Goal: Task Accomplishment & Management: Use online tool/utility

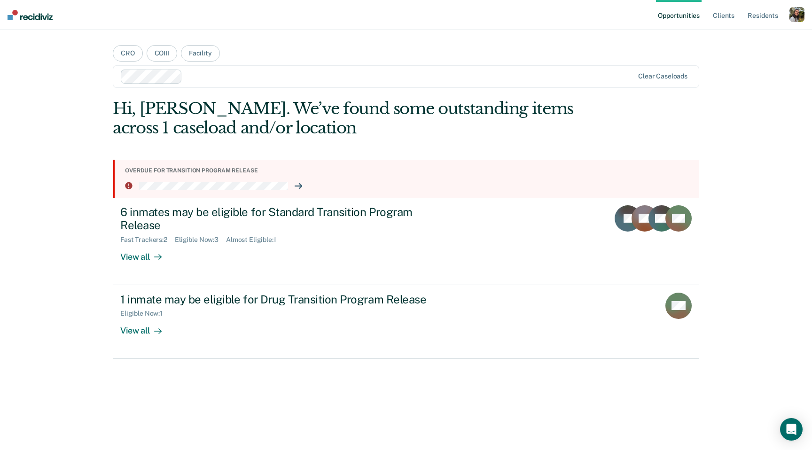
click at [344, 74] on div at bounding box center [409, 76] width 447 height 11
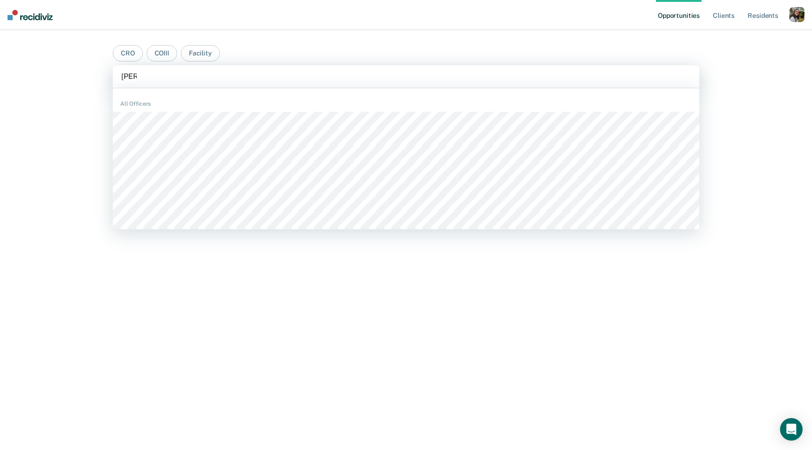
type input "[PERSON_NAME]"
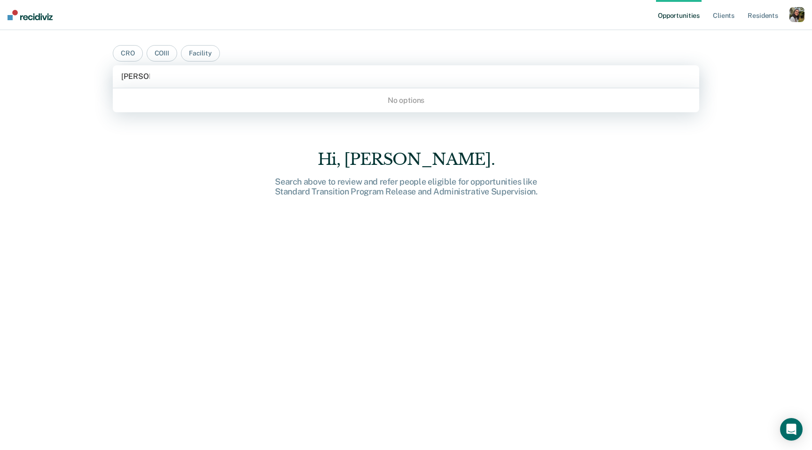
type input "[PERSON_NAME]"
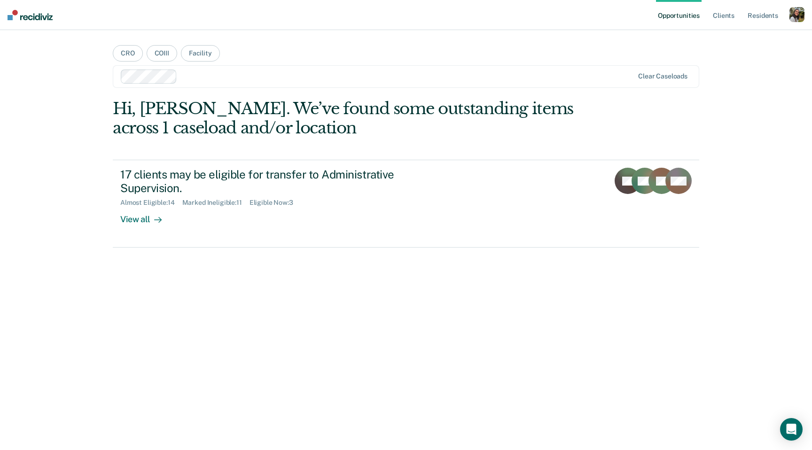
click at [260, 75] on div at bounding box center [407, 76] width 453 height 11
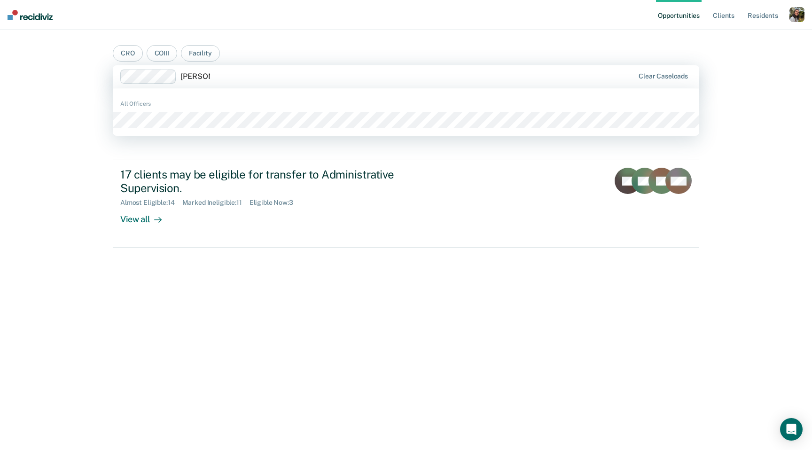
type input "[PERSON_NAME]"
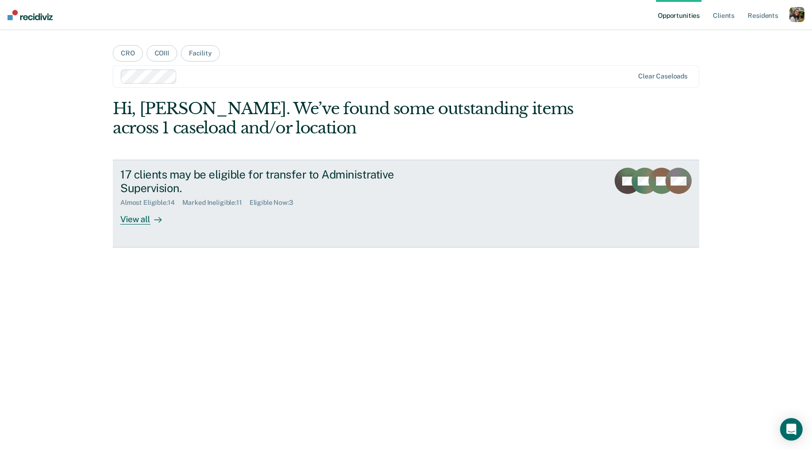
click at [216, 184] on div "17 clients may be eligible for transfer to Administrative Supervision." at bounding box center [285, 181] width 330 height 27
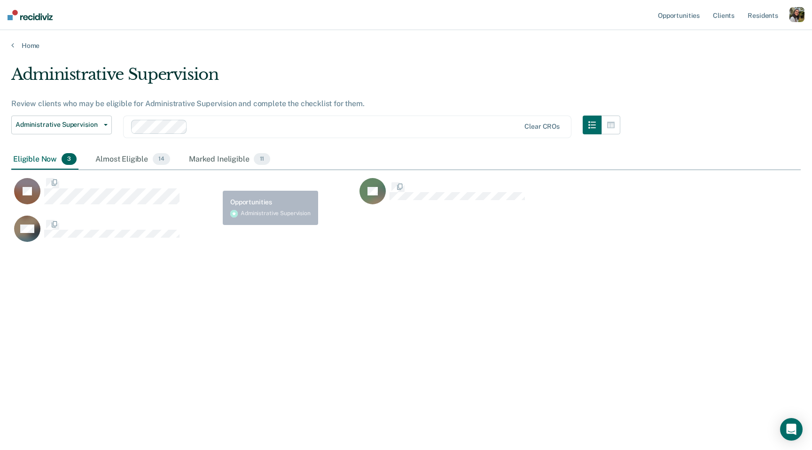
scroll to position [315, 789]
click at [65, 161] on span "3" at bounding box center [69, 159] width 15 height 12
click at [125, 156] on div "Almost Eligible 14" at bounding box center [133, 159] width 78 height 21
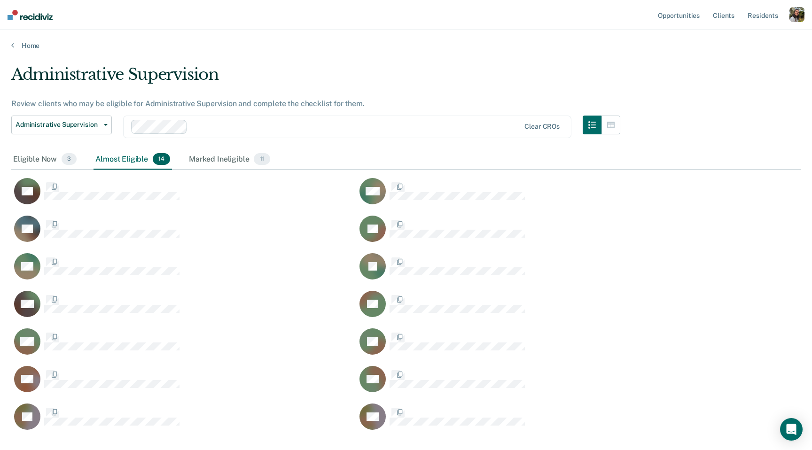
scroll to position [373, 789]
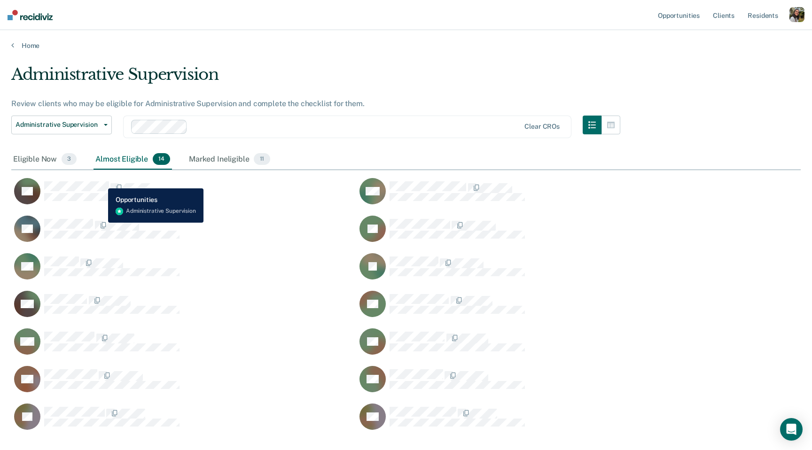
click at [101, 181] on div "TA" at bounding box center [96, 191] width 165 height 26
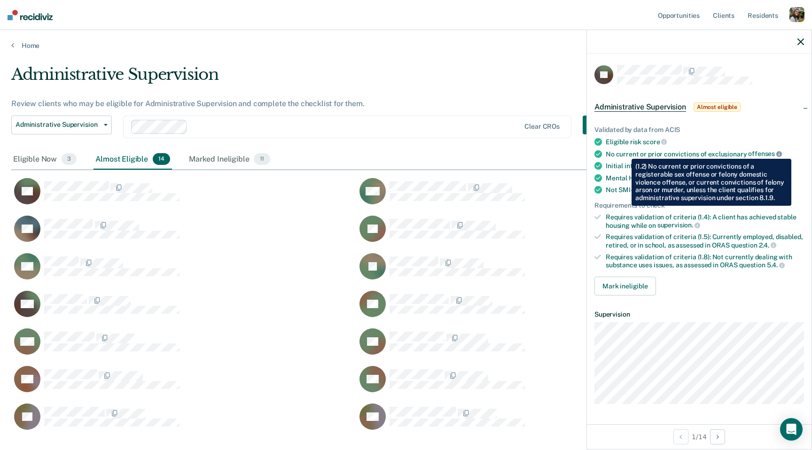
click at [776, 152] on icon at bounding box center [779, 154] width 6 height 6
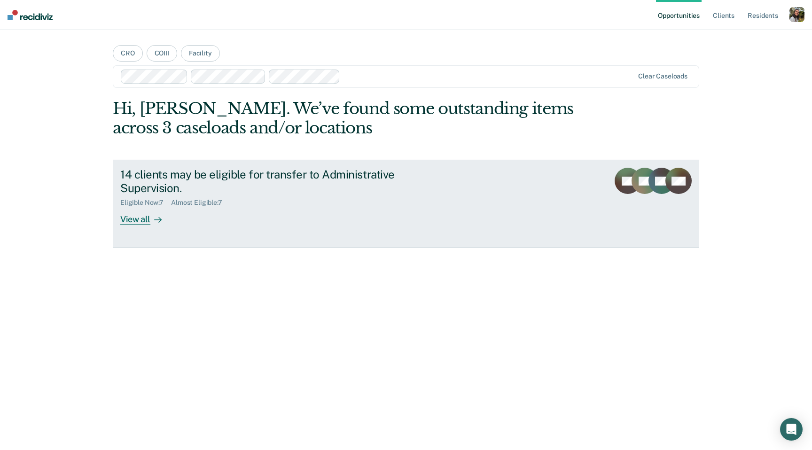
click at [251, 203] on div "Eligible Now : 7 Almost Eligible : 7" at bounding box center [285, 201] width 330 height 12
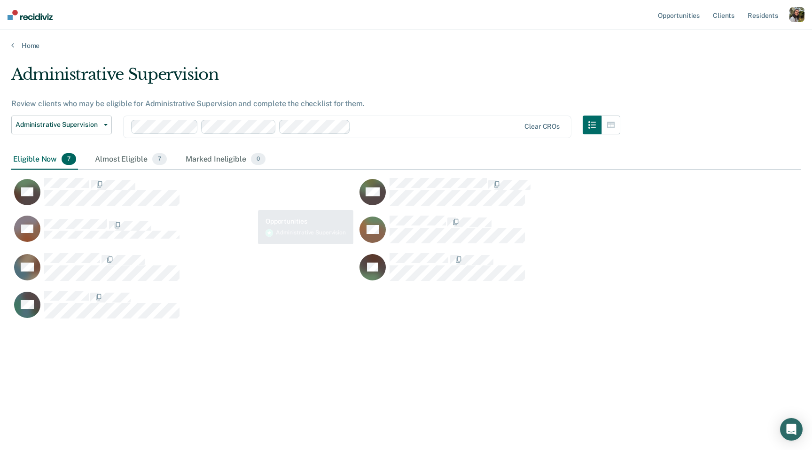
scroll to position [315, 789]
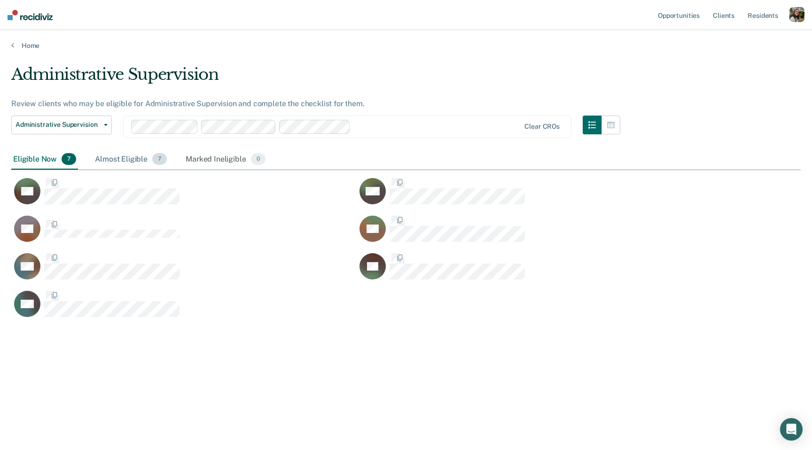
click at [131, 163] on div "Almost Eligible 7" at bounding box center [131, 159] width 76 height 21
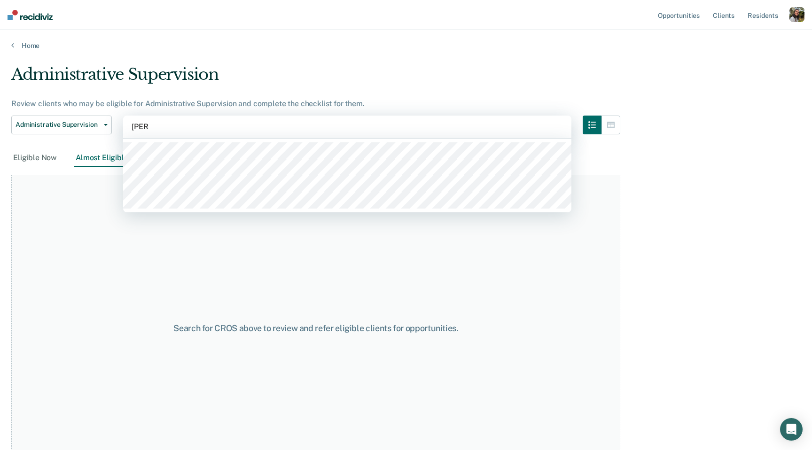
type input "[PERSON_NAME] to"
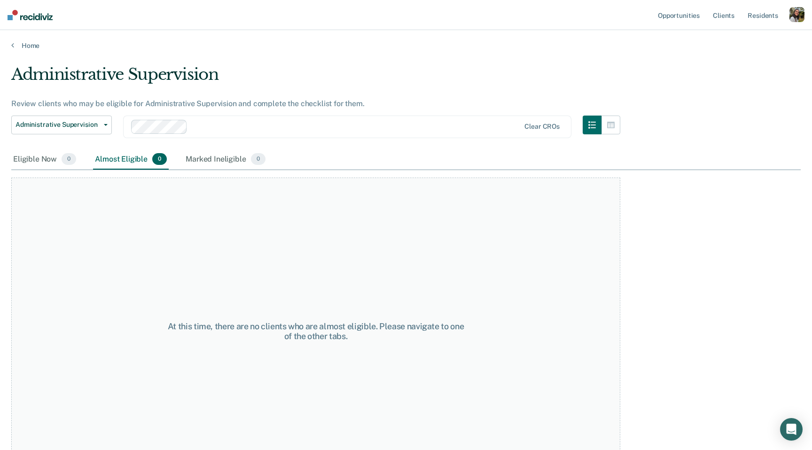
click at [93, 140] on div "Administrative Supervision Administrative Supervision" at bounding box center [61, 133] width 101 height 34
click at [48, 142] on div "Administrative Supervision Administrative Supervision" at bounding box center [61, 133] width 101 height 34
click at [48, 151] on div "Eligible Now 0" at bounding box center [44, 159] width 67 height 21
click at [106, 154] on div "Almost Eligible 0" at bounding box center [131, 159] width 76 height 21
click at [285, 137] on div "Administrative Supervision Administrative Supervision Clear CROs" at bounding box center [315, 133] width 609 height 34
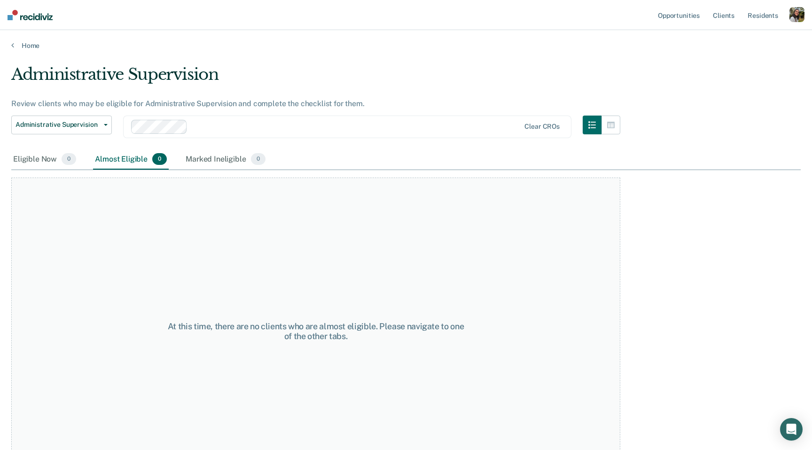
click at [297, 129] on div at bounding box center [355, 126] width 329 height 11
click at [244, 93] on div "Administrative Supervision Review clients who may be eligible for Administrativ…" at bounding box center [315, 107] width 609 height 85
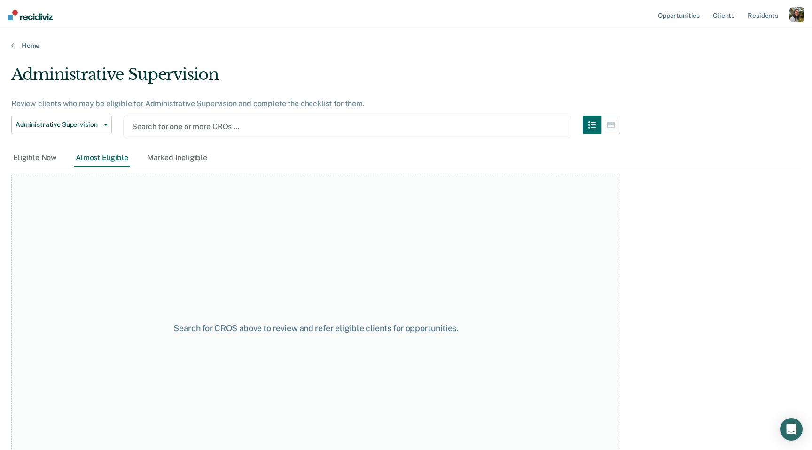
click at [183, 129] on div at bounding box center [347, 126] width 430 height 11
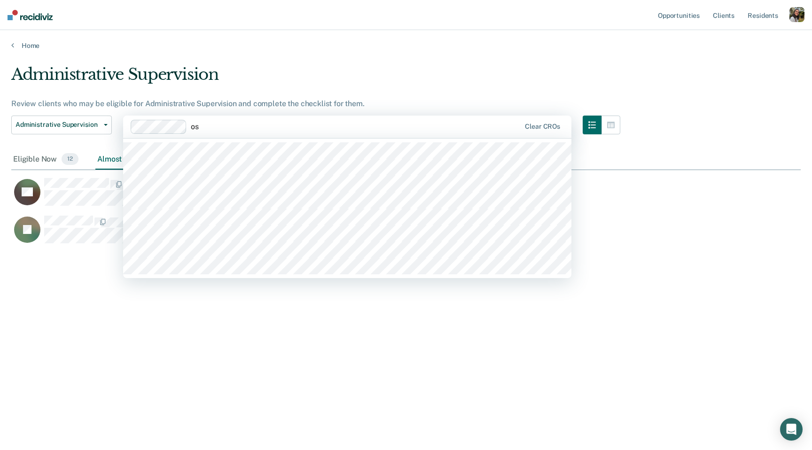
type input "os"
click at [243, 71] on div "Administrative Supervision" at bounding box center [315, 78] width 609 height 27
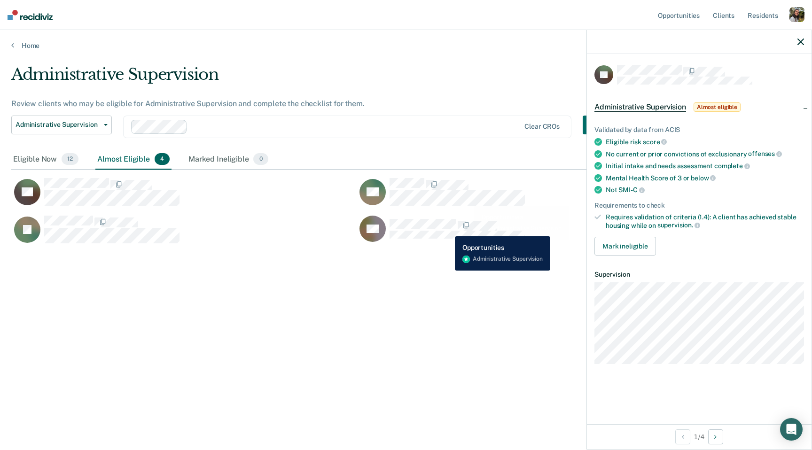
click at [448, 229] on div "CaseloadOpportunityCell-67850" at bounding box center [457, 225] width 135 height 12
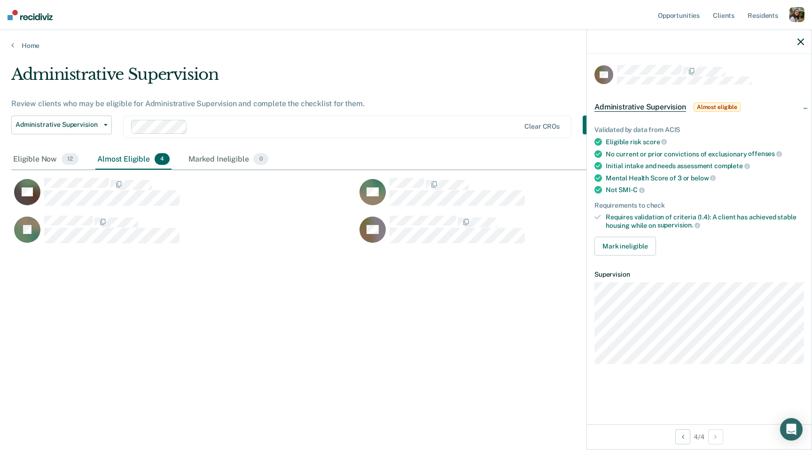
click at [450, 291] on div "Administrative Supervision Review clients who may be eligible for Administrativ…" at bounding box center [405, 222] width 789 height 315
